Goal: Find contact information: Find contact information

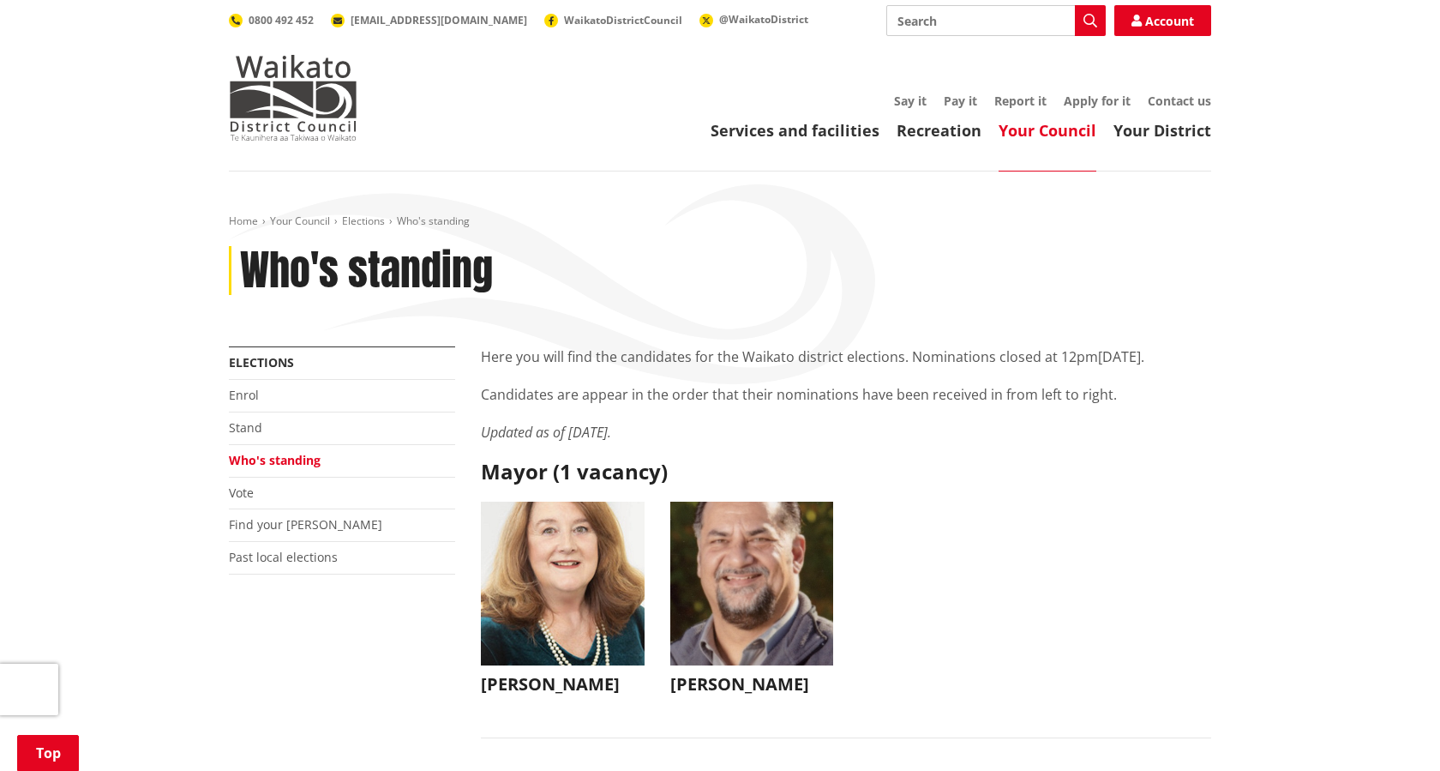
scroll to position [4397, 0]
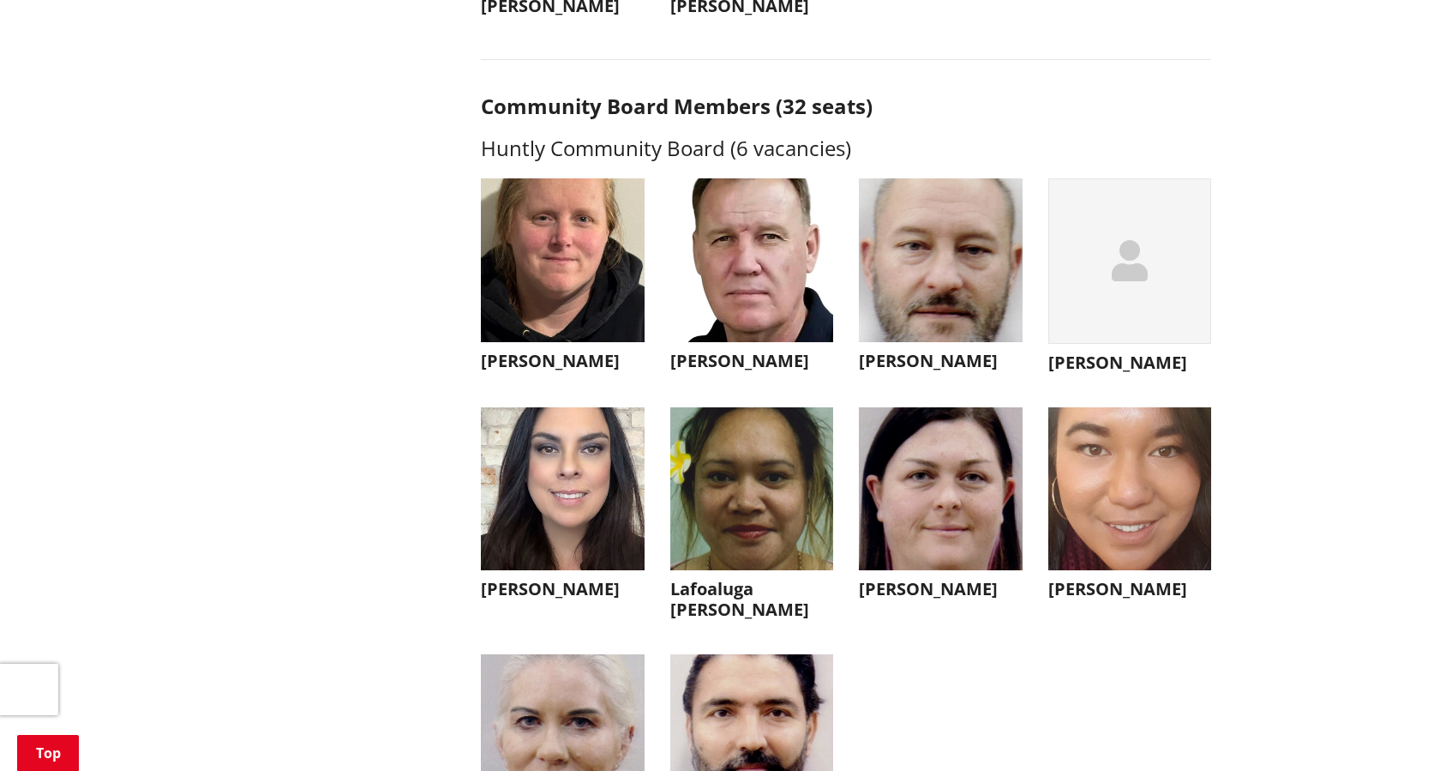
click at [1061, 434] on img "button" at bounding box center [1130, 489] width 164 height 164
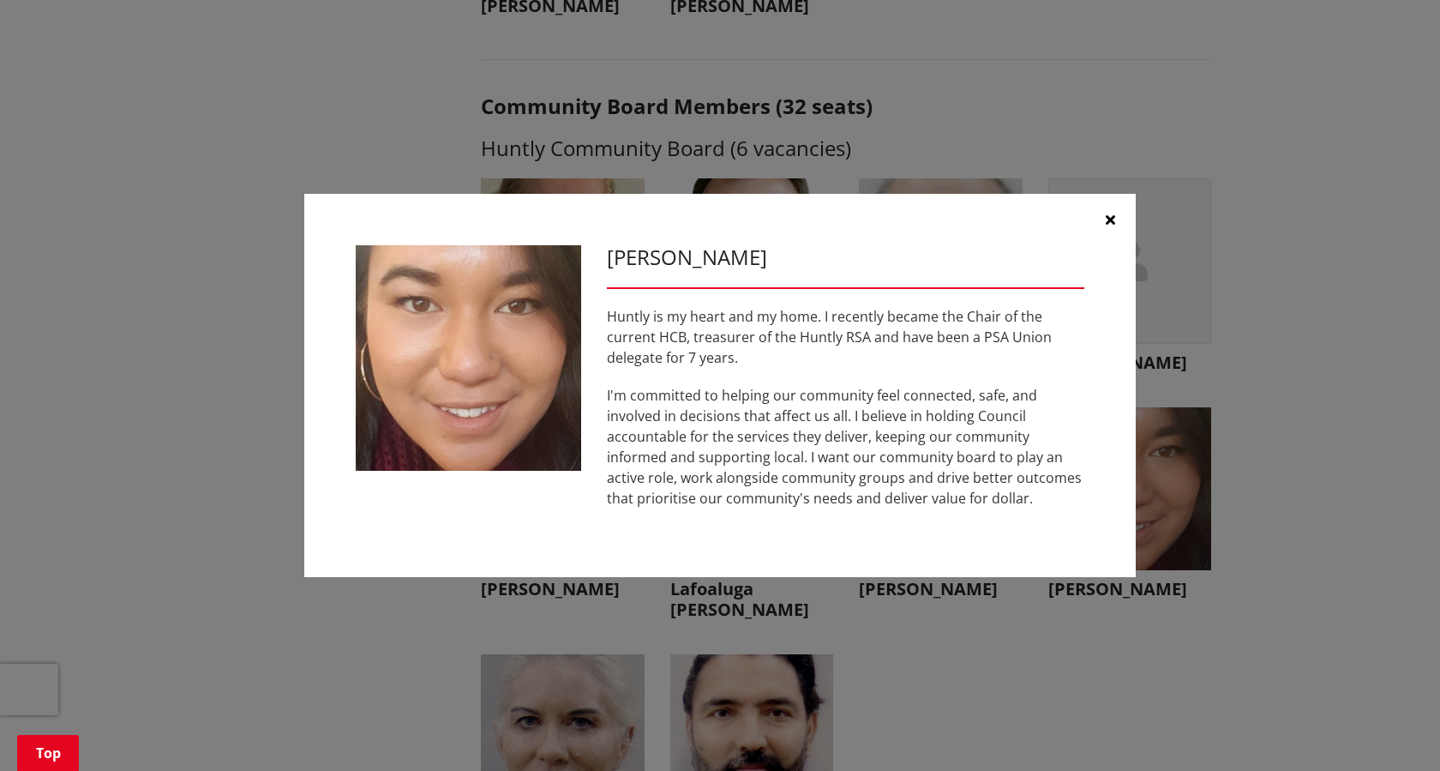
click at [1048, 407] on button "[PERSON_NAME]" at bounding box center [1130, 507] width 164 height 201
click at [1115, 230] on button "button" at bounding box center [1109, 219] width 51 height 51
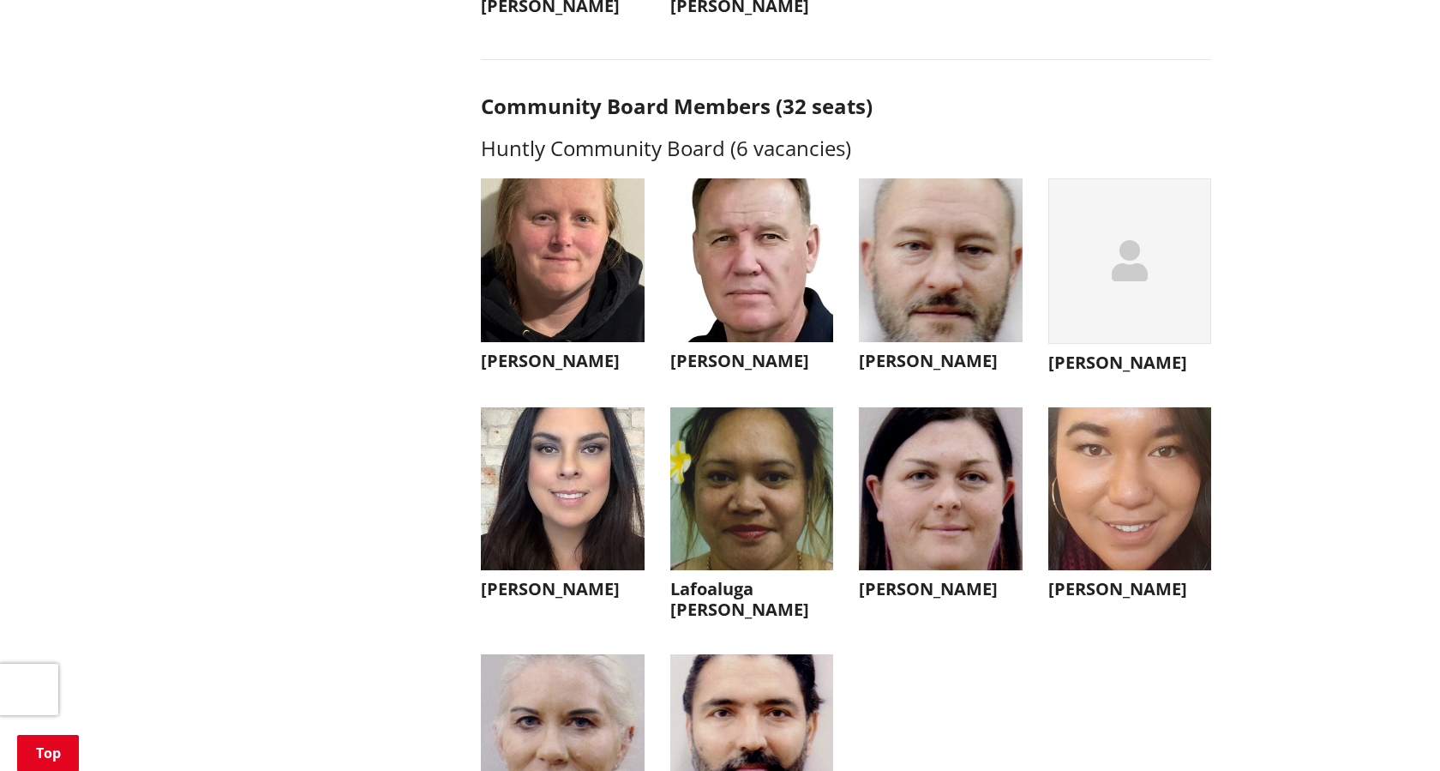
click at [958, 333] on img "button" at bounding box center [941, 260] width 164 height 164
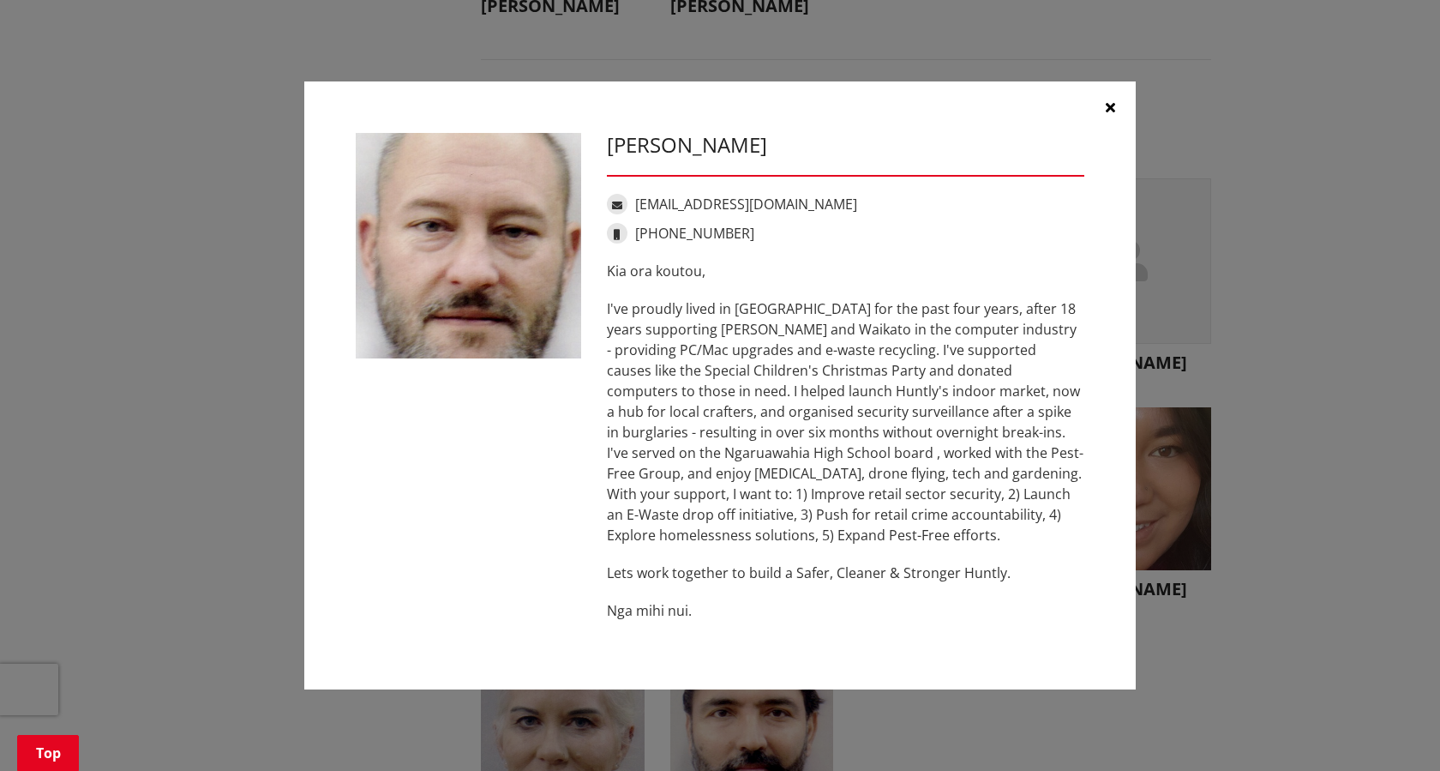
drag, startPoint x: 812, startPoint y: 239, endPoint x: 513, endPoint y: 489, distance: 390.0
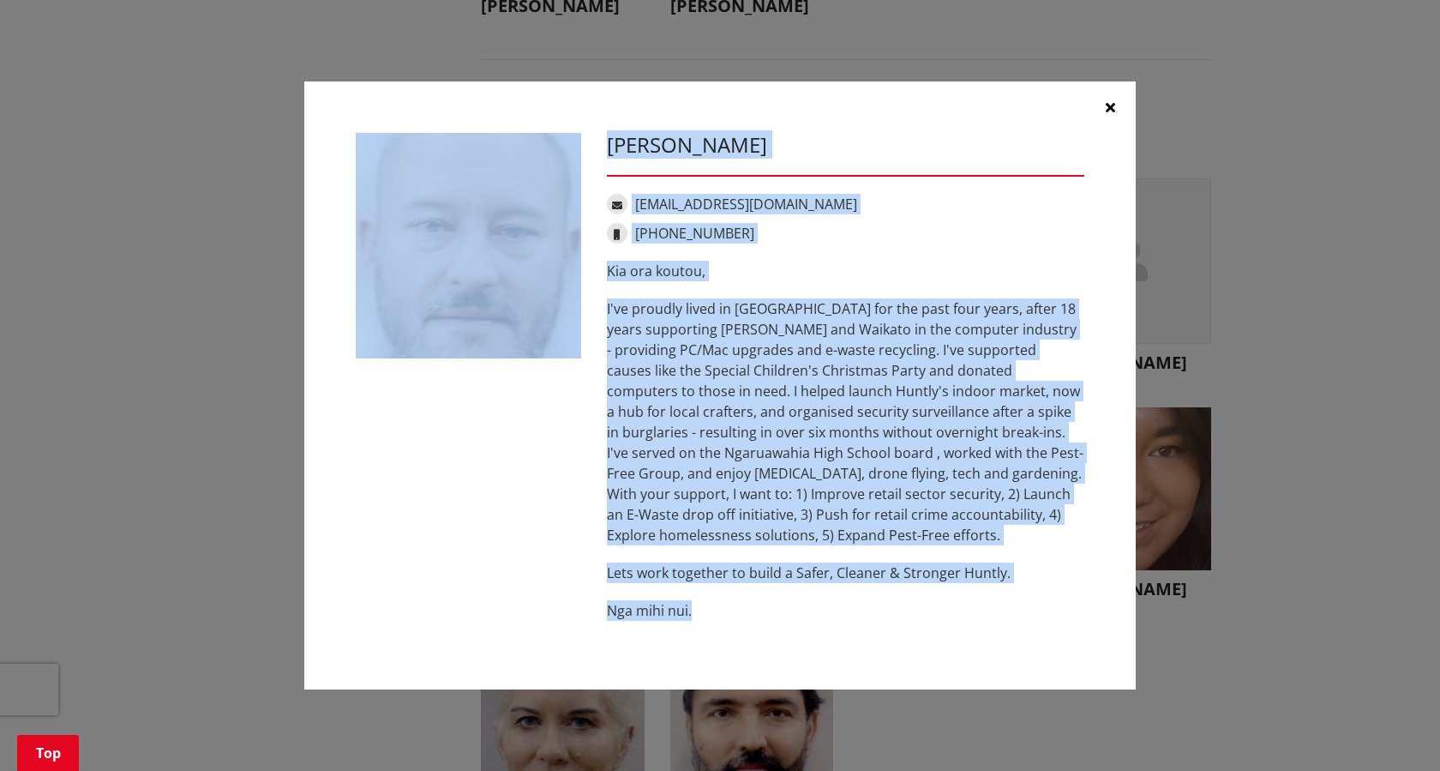
drag, startPoint x: 314, startPoint y: 111, endPoint x: 579, endPoint y: 668, distance: 616.5
click at [573, 706] on div "[PERSON_NAME] [EMAIL_ADDRESS][DOMAIN_NAME] [PHONE_NUMBER] Kia ora koutou, Lets …" at bounding box center [719, 385] width 1371 height 659
copy div "[PERSON_NAME] [EMAIL_ADDRESS][DOMAIN_NAME] [PHONE_NUMBER] Kia ora koutou, I've …"
click at [725, 482] on p "I've proudly lived in [GEOGRAPHIC_DATA] for the past four years, after 18 years…" at bounding box center [845, 421] width 477 height 247
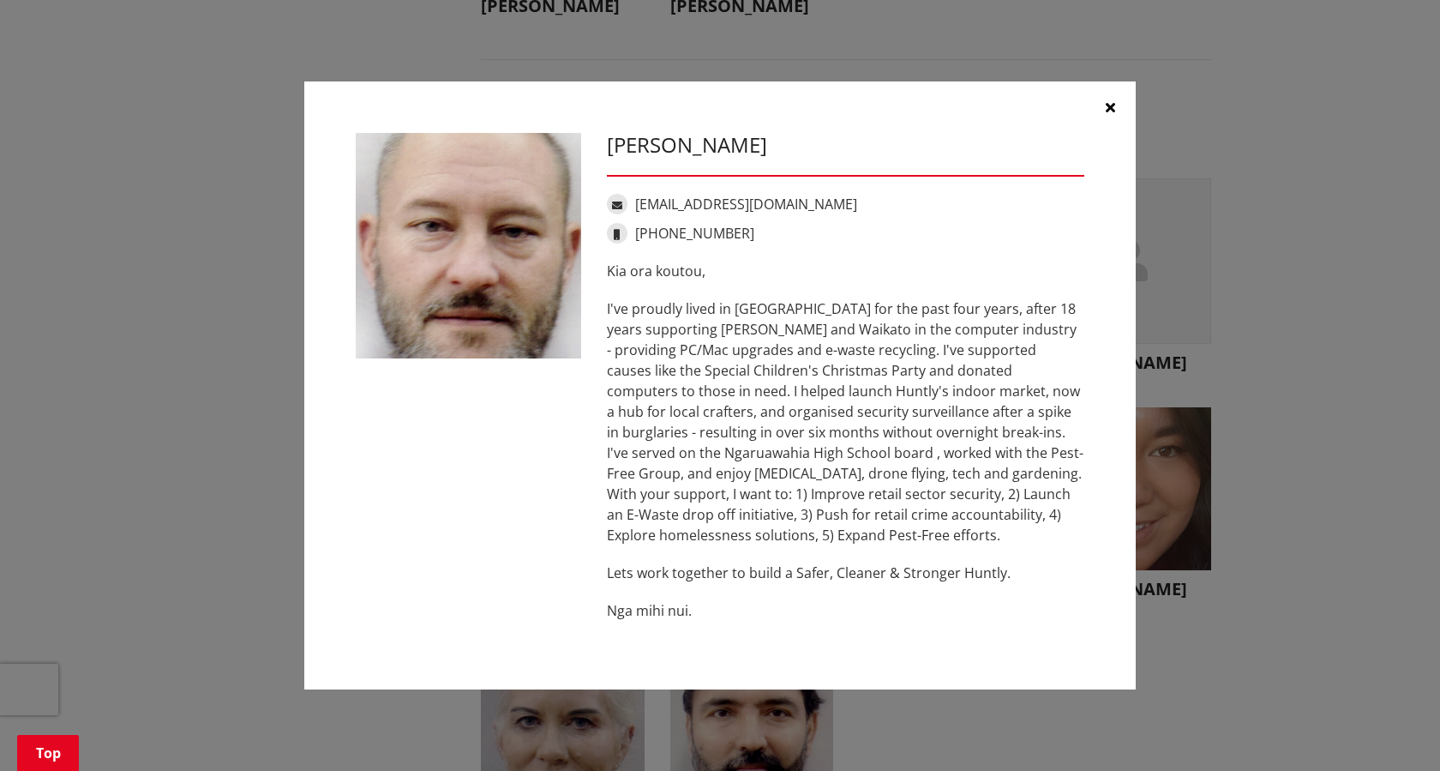
drag, startPoint x: 840, startPoint y: 237, endPoint x: 829, endPoint y: 177, distance: 61.0
drag, startPoint x: 580, startPoint y: 625, endPoint x: 683, endPoint y: 615, distance: 103.3
click at [683, 615] on div "[PERSON_NAME] [EMAIL_ADDRESS][DOMAIN_NAME] [PHONE_NUMBER] Kia ora koutou, Lets …" at bounding box center [720, 385] width 754 height 505
drag, startPoint x: 334, startPoint y: 111, endPoint x: 1113, endPoint y: 130, distance: 779.4
click at [1113, 130] on div "[PERSON_NAME] [EMAIL_ADDRESS][DOMAIN_NAME] [PHONE_NUMBER] Kia ora koutou, Lets …" at bounding box center [719, 385] width 831 height 608
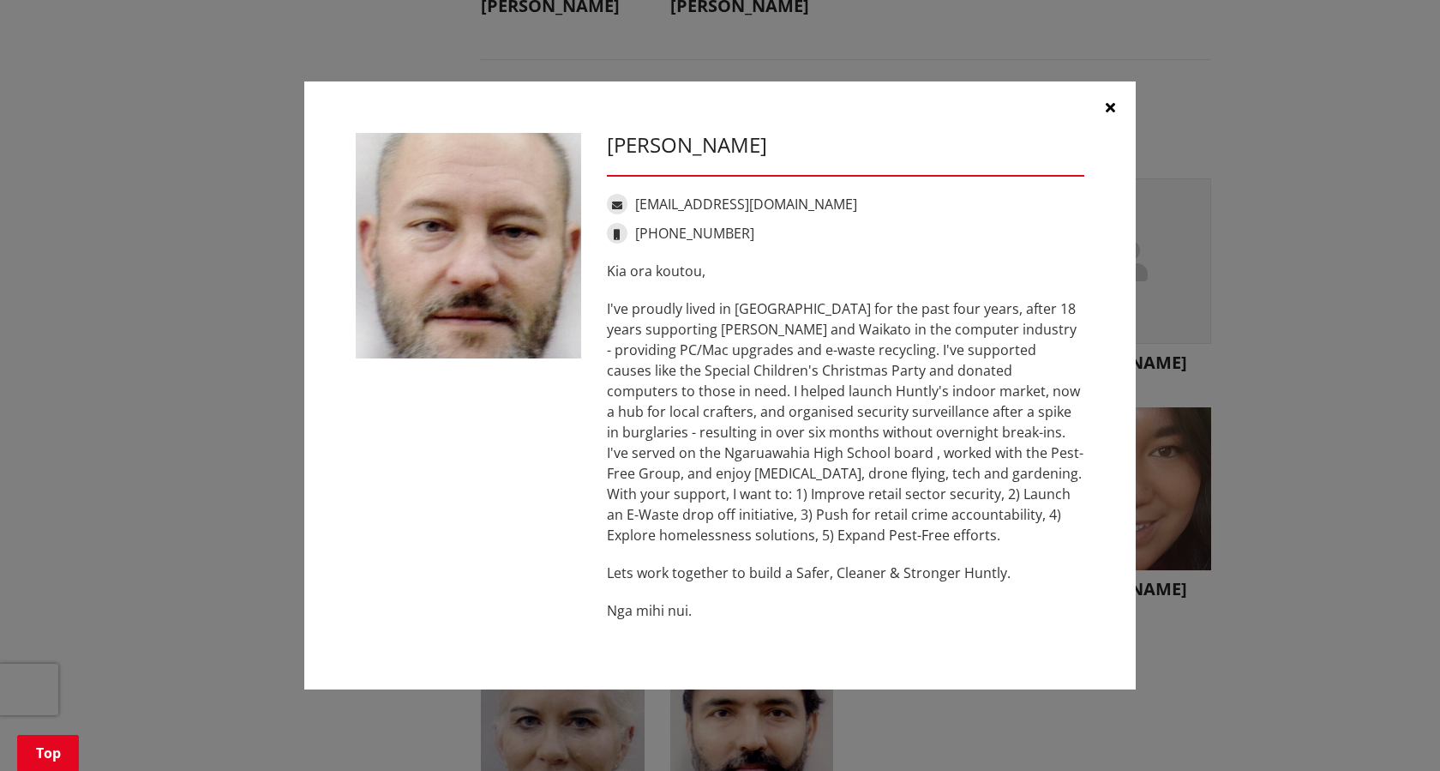
drag, startPoint x: 1113, startPoint y: 130, endPoint x: 1116, endPoint y: 573, distance: 442.3
click at [1116, 573] on div "[PERSON_NAME] [EMAIL_ADDRESS][DOMAIN_NAME] [PHONE_NUMBER] Kia ora koutou, Lets …" at bounding box center [719, 385] width 831 height 608
drag, startPoint x: 699, startPoint y: 606, endPoint x: 583, endPoint y: 566, distance: 123.3
click at [583, 566] on div "[PERSON_NAME] [EMAIL_ADDRESS][DOMAIN_NAME] [PHONE_NUMBER] Kia ora koutou, Lets …" at bounding box center [720, 385] width 754 height 505
drag, startPoint x: 591, startPoint y: 615, endPoint x: 644, endPoint y: 607, distance: 53.7
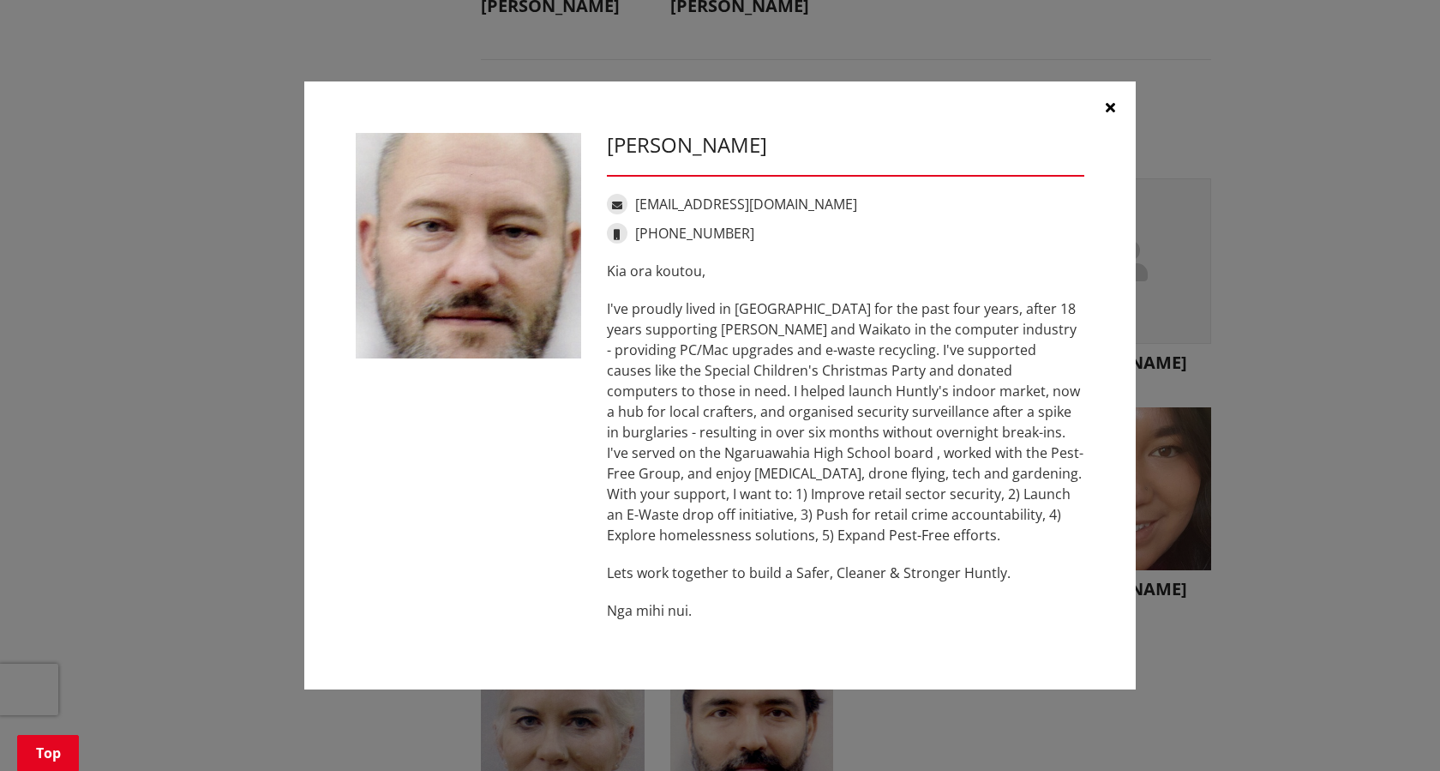
click at [672, 607] on div "[PERSON_NAME] [EMAIL_ADDRESS][DOMAIN_NAME] [PHONE_NUMBER] Kia ora koutou, Lets …" at bounding box center [720, 385] width 754 height 505
click at [609, 608] on p "Nga mihi nui." at bounding box center [845, 610] width 477 height 21
drag, startPoint x: 609, startPoint y: 605, endPoint x: 806, endPoint y: 580, distance: 198.7
click at [806, 580] on div "Kia ora koutou, I've proudly lived in [GEOGRAPHIC_DATA] for the past four years…" at bounding box center [845, 441] width 477 height 360
drag, startPoint x: 611, startPoint y: 141, endPoint x: 753, endPoint y: 173, distance: 146.0
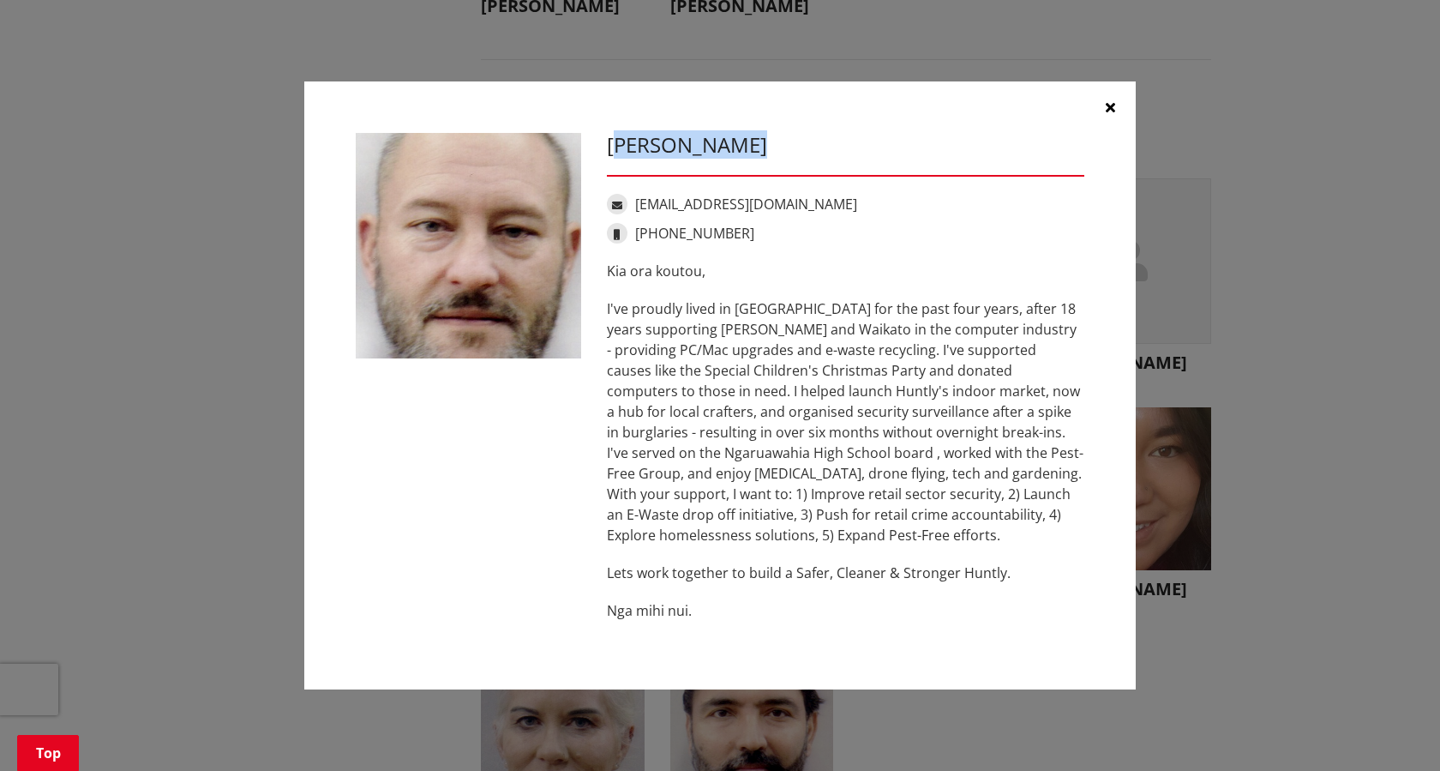
click at [753, 173] on div "[PERSON_NAME] [EMAIL_ADDRESS][DOMAIN_NAME] [PHONE_NUMBER] Kia ora koutou, Lets …" at bounding box center [845, 385] width 503 height 505
drag, startPoint x: 753, startPoint y: 147, endPoint x: 726, endPoint y: 154, distance: 28.3
click at [751, 148] on h3 "[PERSON_NAME]" at bounding box center [845, 145] width 477 height 25
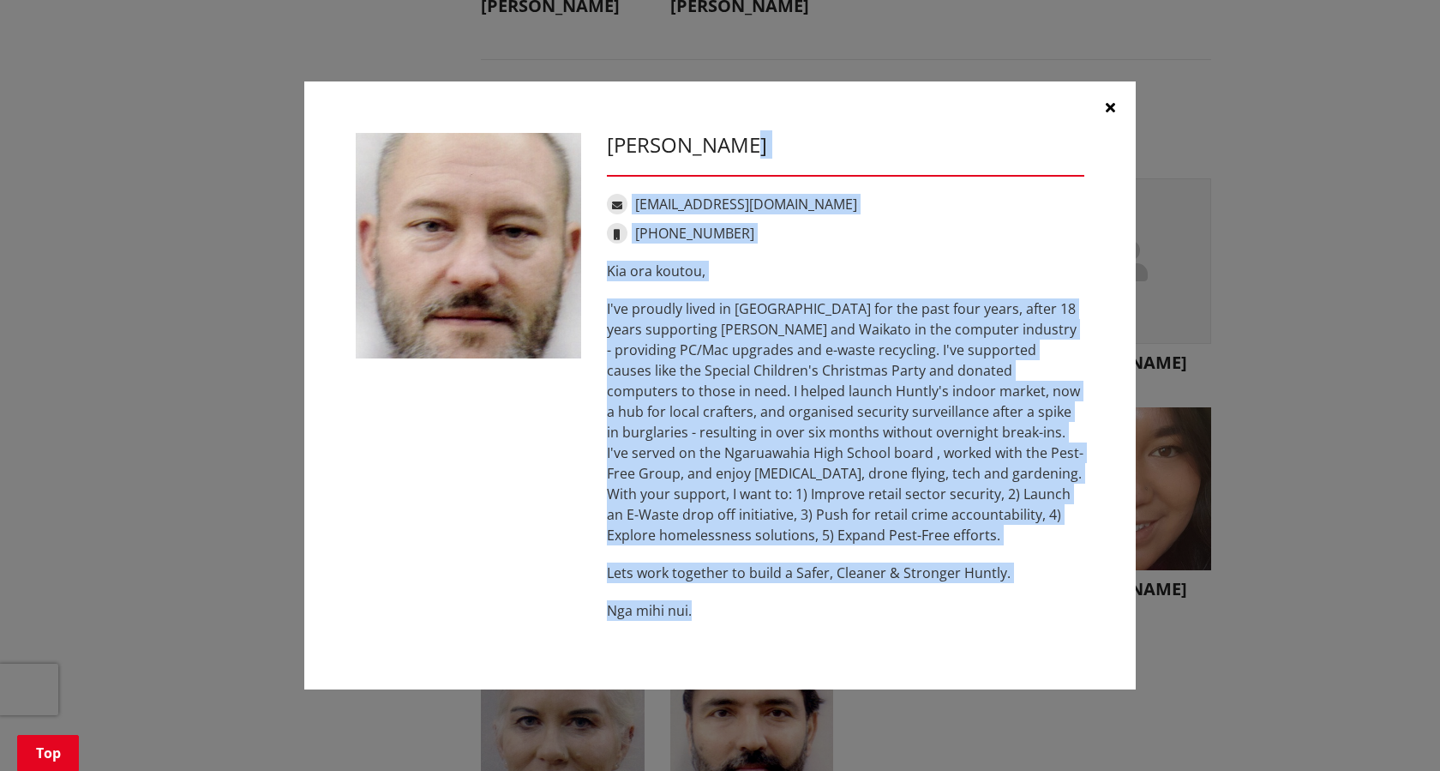
drag, startPoint x: 747, startPoint y: 144, endPoint x: 570, endPoint y: 418, distance: 326.7
click at [570, 418] on div "[PERSON_NAME] [EMAIL_ADDRESS][DOMAIN_NAME] [PHONE_NUMBER] Kia ora koutou, Lets …" at bounding box center [720, 385] width 754 height 505
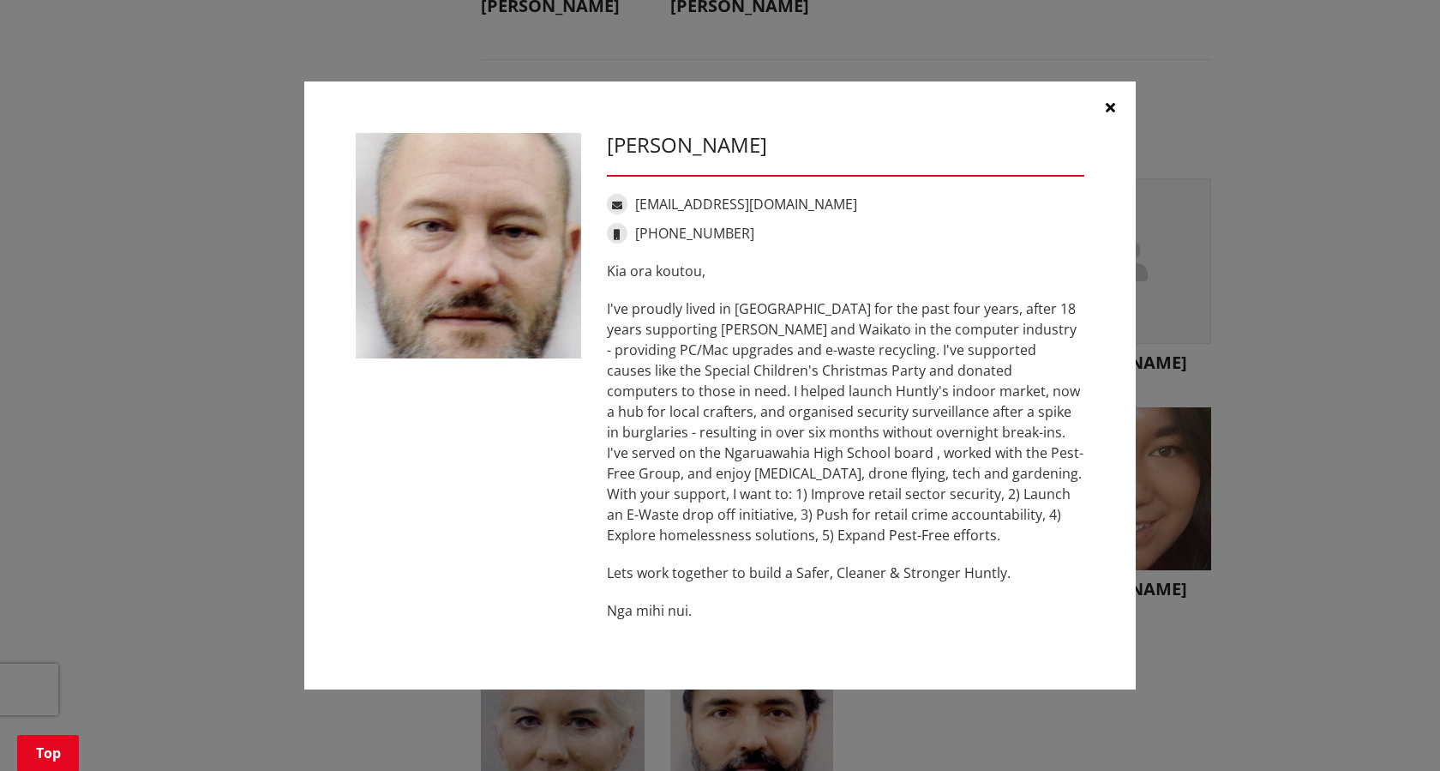
click at [592, 141] on div at bounding box center [468, 250] width 251 height 234
click at [606, 139] on div "[PERSON_NAME] [EMAIL_ADDRESS][DOMAIN_NAME] [PHONE_NUMBER] Kia ora koutou, Lets …" at bounding box center [845, 385] width 503 height 505
click at [731, 141] on h3 "[PERSON_NAME]" at bounding box center [845, 145] width 477 height 25
click at [735, 146] on h3 "[PERSON_NAME]" at bounding box center [845, 145] width 477 height 25
click at [736, 147] on h3 "[PERSON_NAME]" at bounding box center [845, 145] width 477 height 25
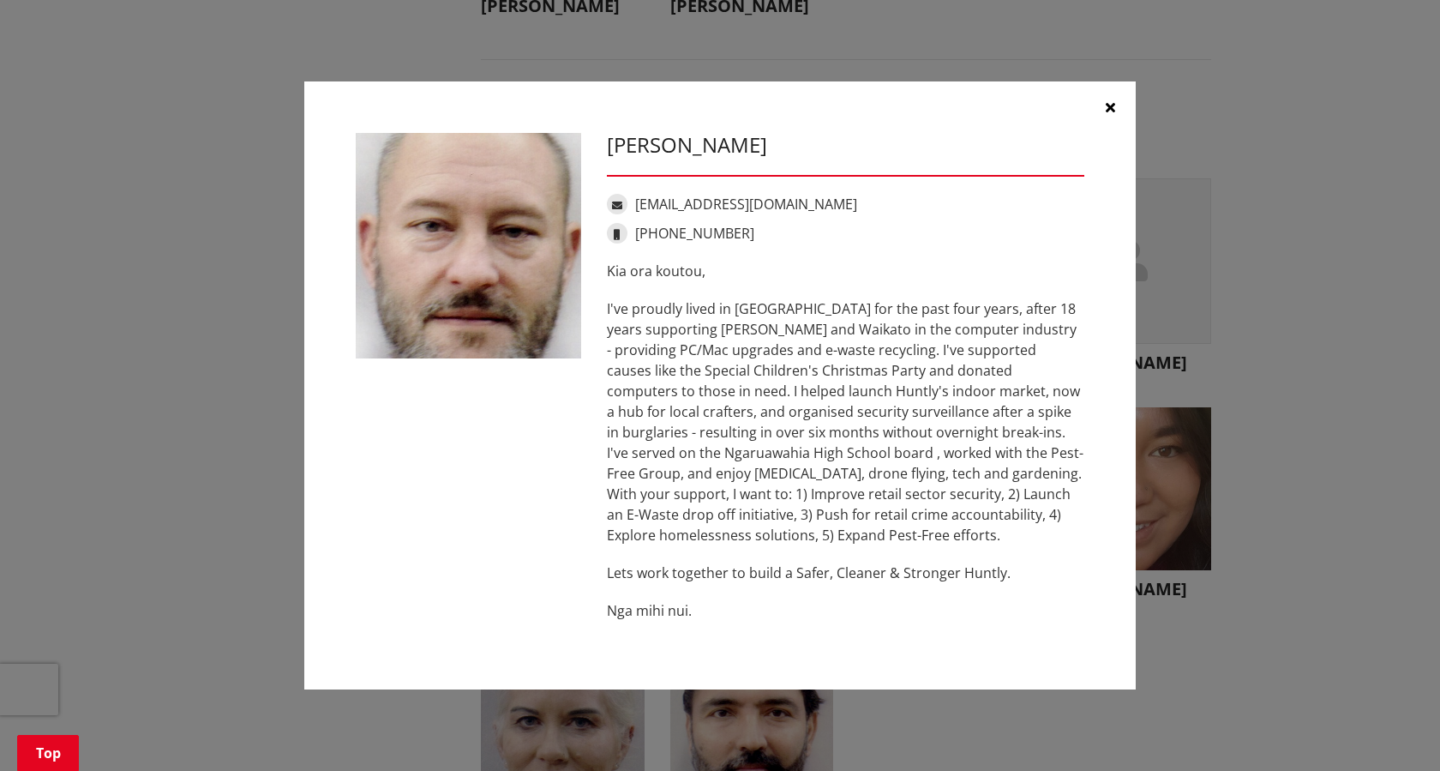
click at [740, 155] on h3 "[PERSON_NAME]" at bounding box center [845, 145] width 477 height 25
drag, startPoint x: 738, startPoint y: 146, endPoint x: 618, endPoint y: 242, distance: 153.7
click at [618, 242] on div "[PERSON_NAME] [EMAIL_ADDRESS][DOMAIN_NAME] [PHONE_NUMBER] Kia ora koutou, Lets …" at bounding box center [845, 385] width 503 height 505
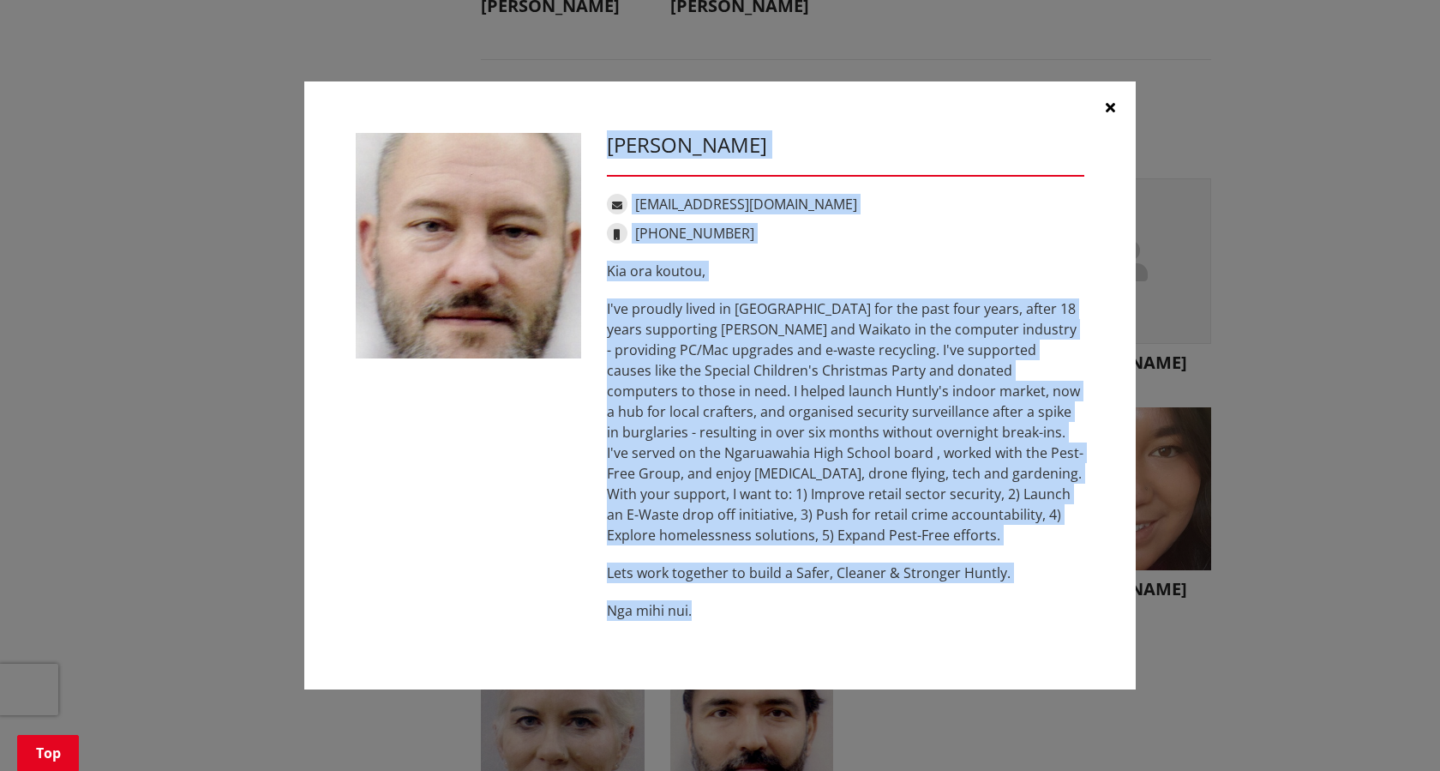
drag, startPoint x: 708, startPoint y: 603, endPoint x: 598, endPoint y: 150, distance: 466.5
click at [598, 150] on div "[PERSON_NAME] [EMAIL_ADDRESS][DOMAIN_NAME] [PHONE_NUMBER] Kia ora koutou, Lets …" at bounding box center [845, 385] width 503 height 505
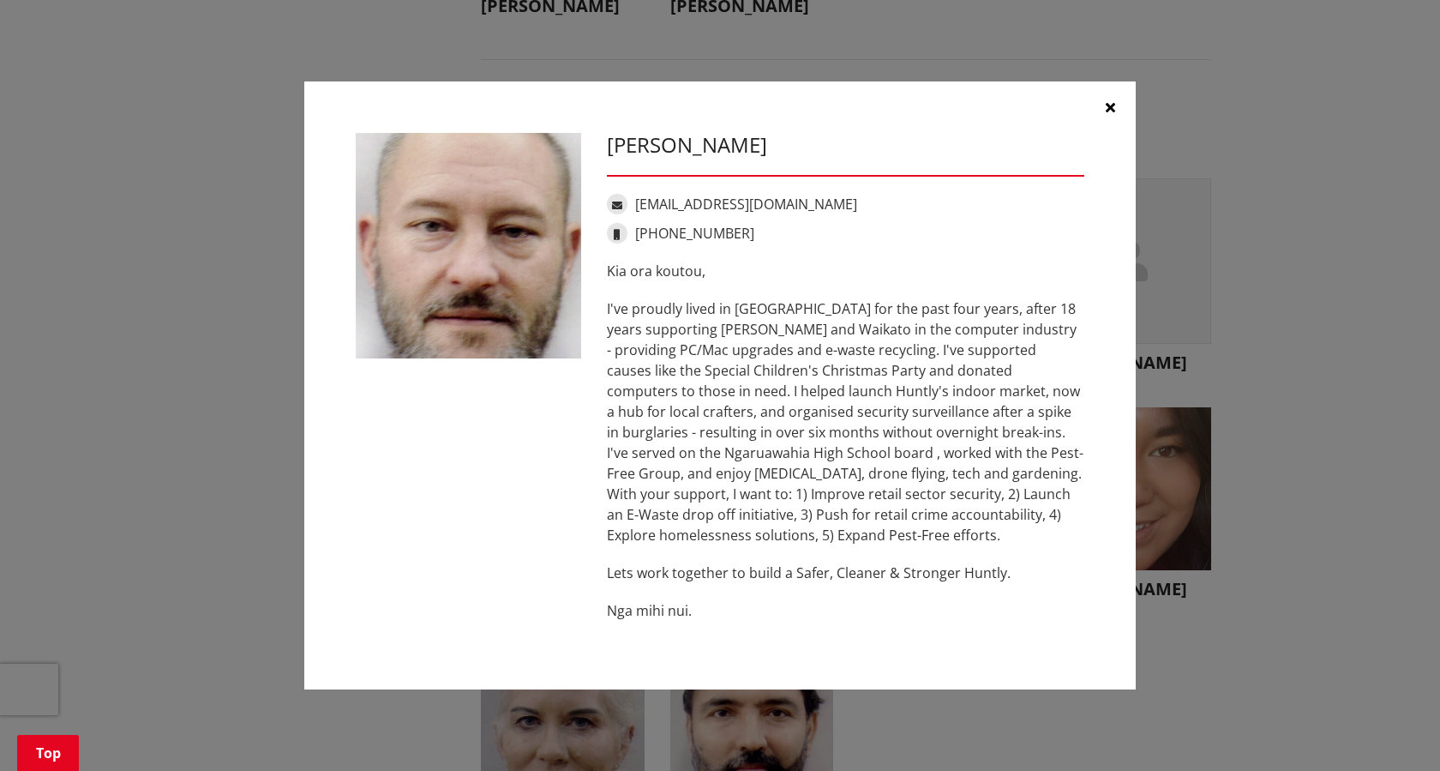
click at [659, 125] on div "[PERSON_NAME] [EMAIL_ADDRESS][DOMAIN_NAME] [PHONE_NUMBER] Kia ora koutou, Lets …" at bounding box center [719, 385] width 831 height 608
drag, startPoint x: 657, startPoint y: 142, endPoint x: 694, endPoint y: 609, distance: 467.8
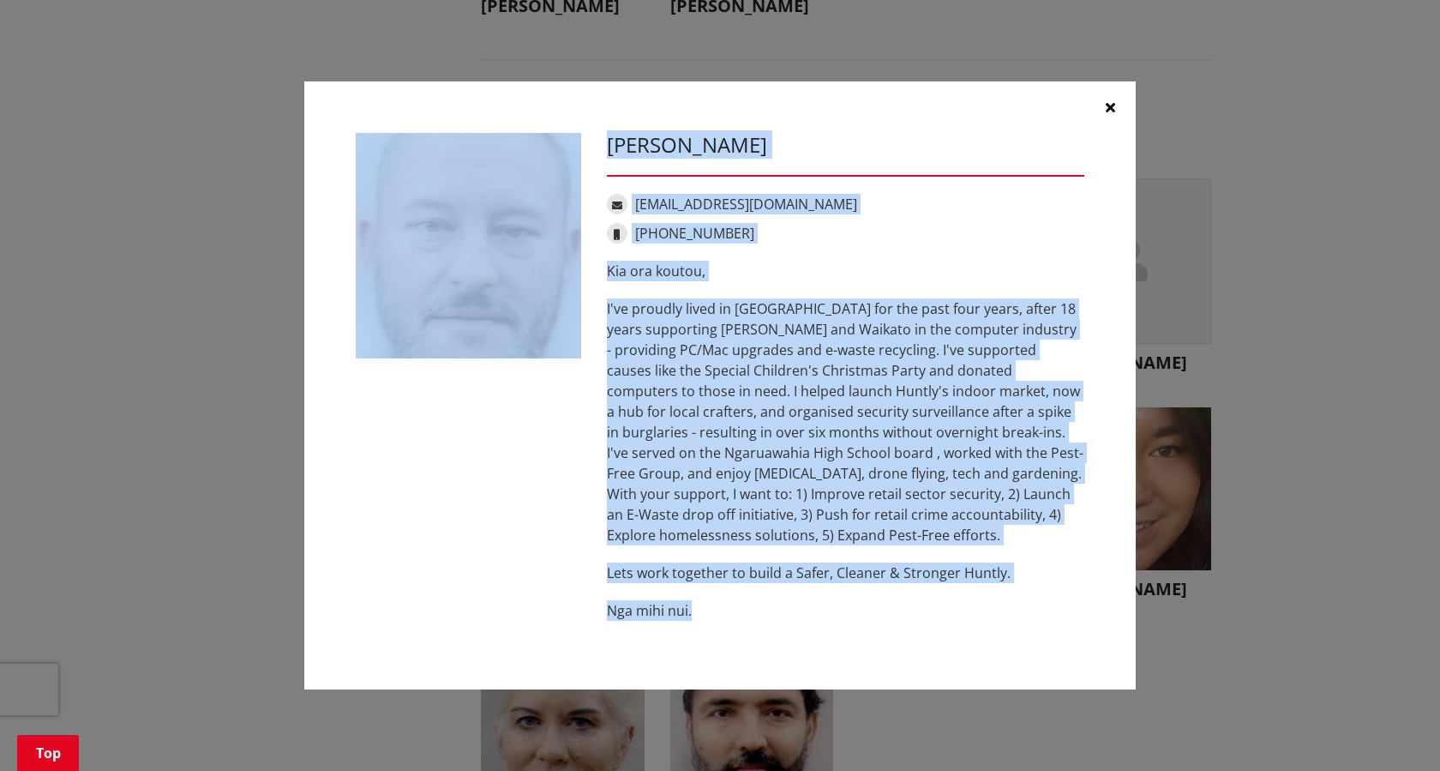
drag, startPoint x: 698, startPoint y: 610, endPoint x: 589, endPoint y: 235, distance: 390.9
click at [589, 235] on div "[PERSON_NAME] [EMAIL_ADDRESS][DOMAIN_NAME] [PHONE_NUMBER] Kia ora koutou, Lets …" at bounding box center [720, 385] width 754 height 505
copy div "[PERSON_NAME] [EMAIL_ADDRESS][DOMAIN_NAME] [PHONE_NUMBER] Kia ora koutou, I've …"
